Goal: Transaction & Acquisition: Book appointment/travel/reservation

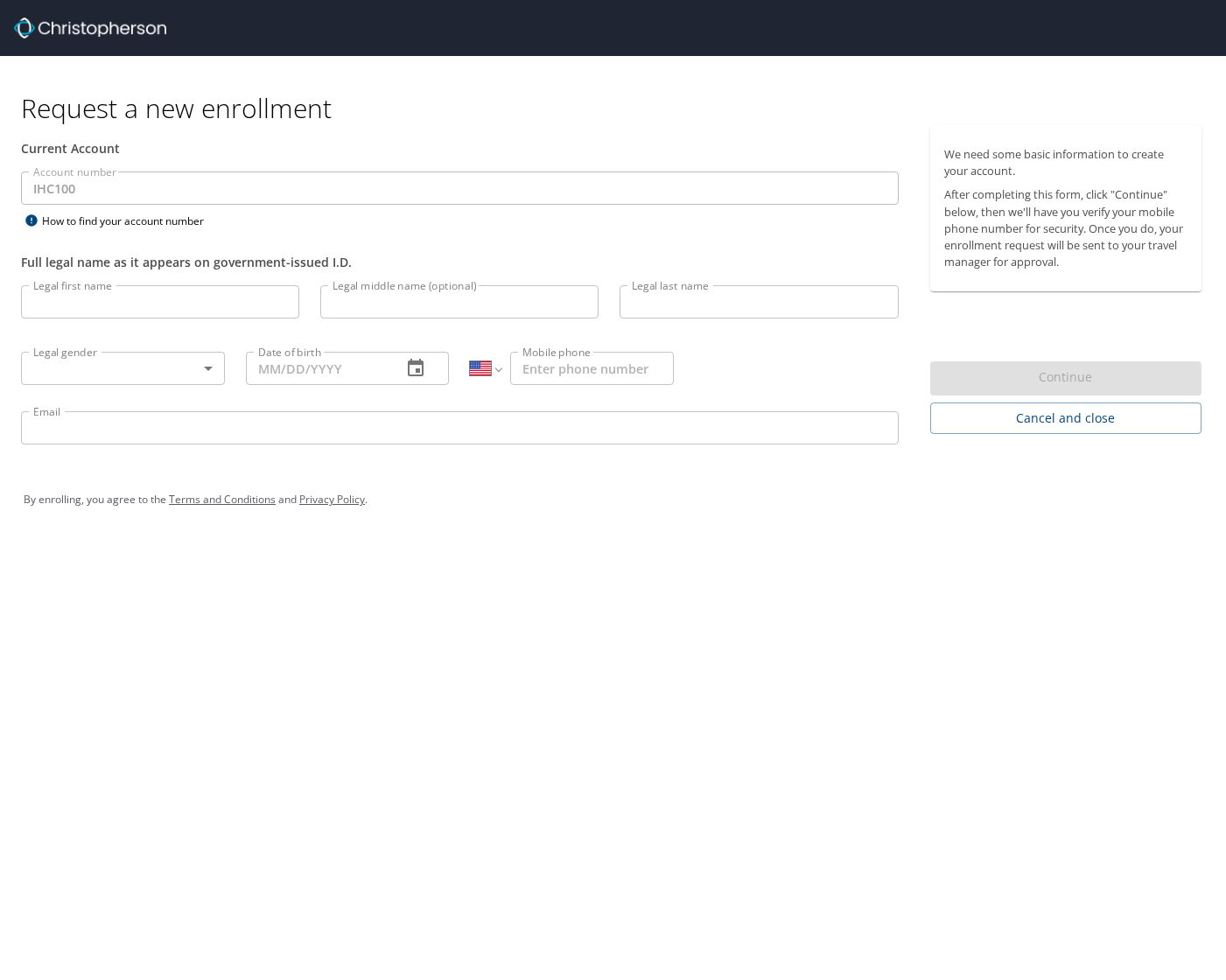
select select "US"
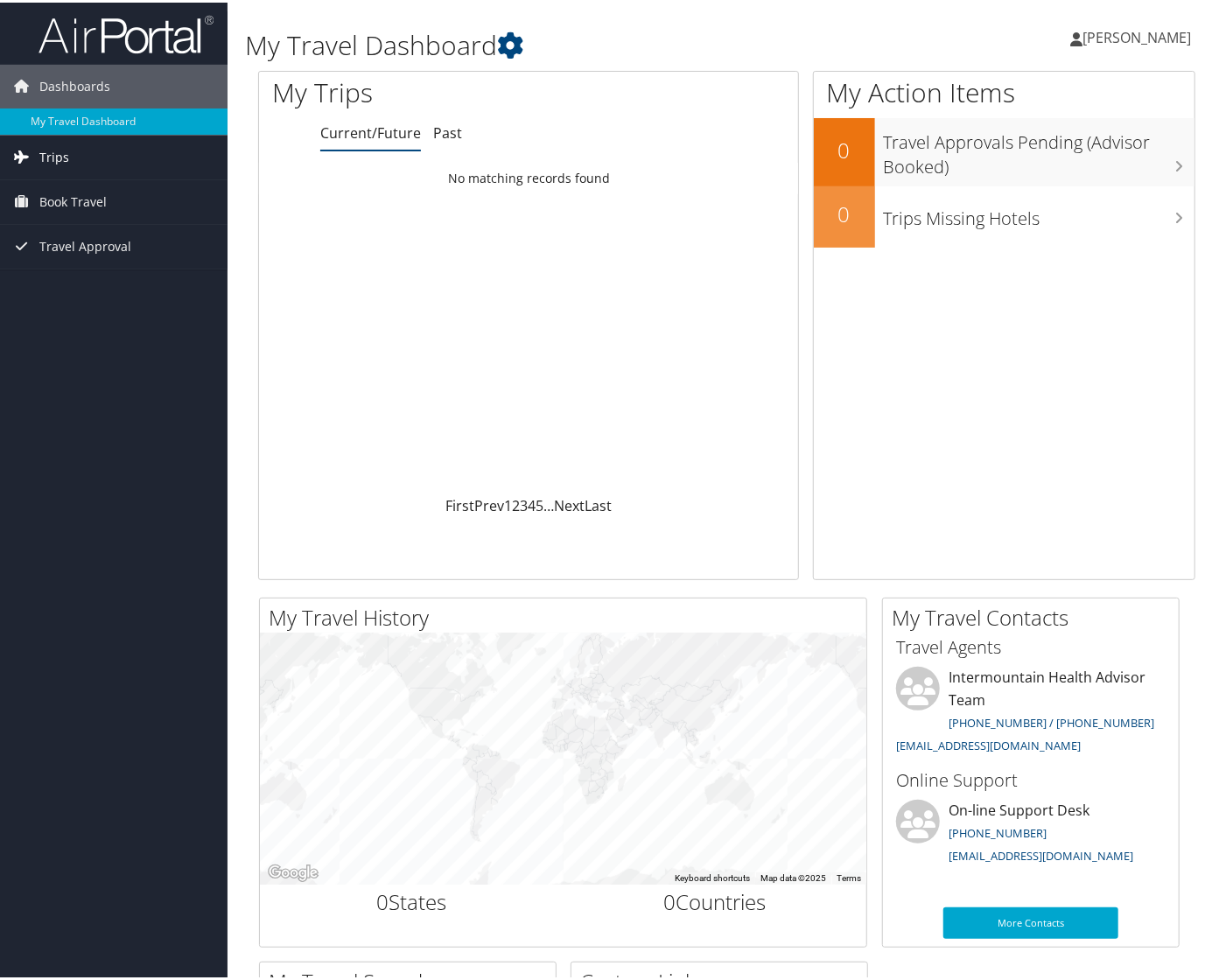
click at [82, 150] on link "Trips" at bounding box center [114, 154] width 227 height 43
click at [85, 203] on span "Book Travel" at bounding box center [73, 199] width 67 height 43
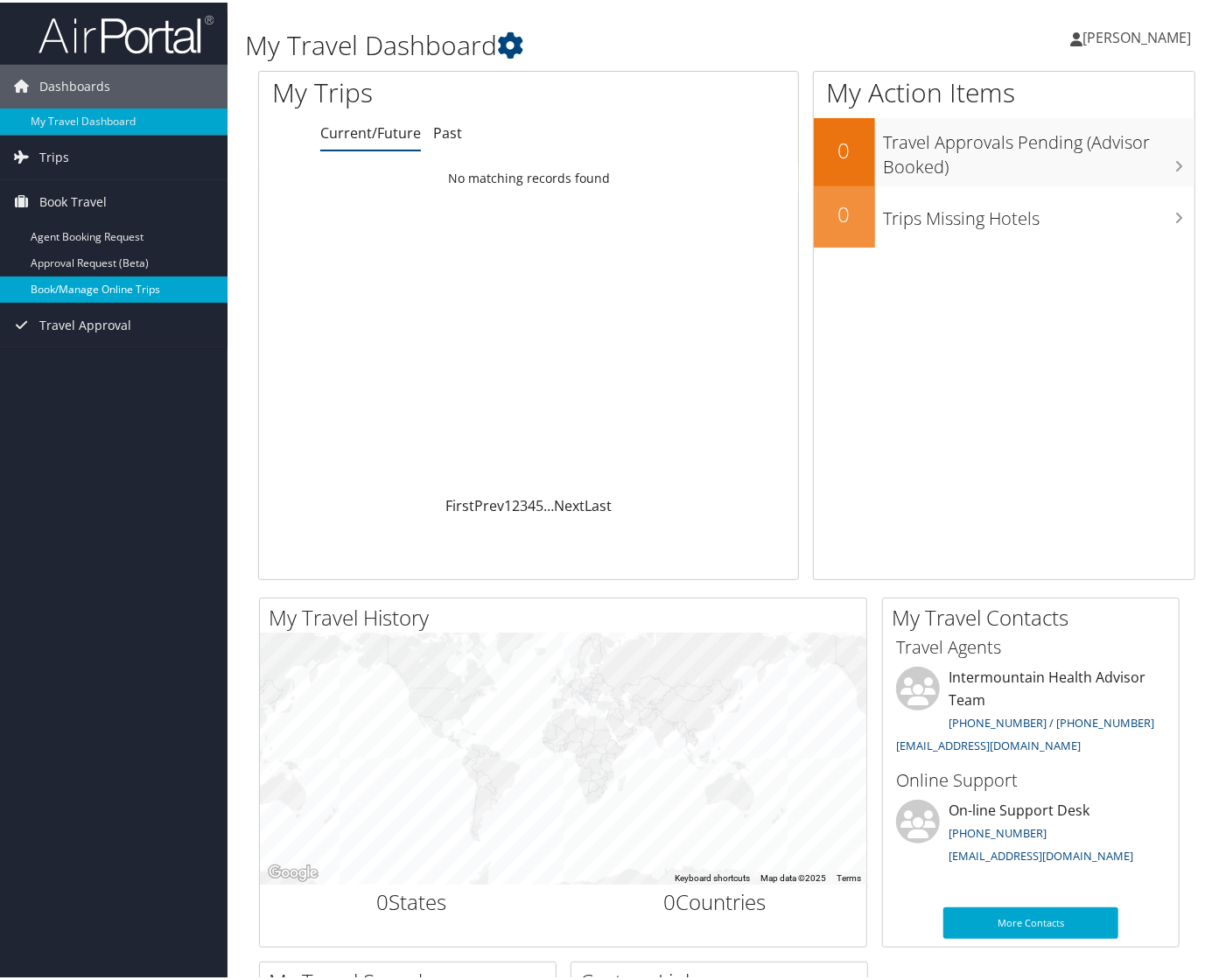
click at [98, 285] on link "Book/Manage Online Trips" at bounding box center [114, 287] width 227 height 27
